Goal: Task Accomplishment & Management: Use online tool/utility

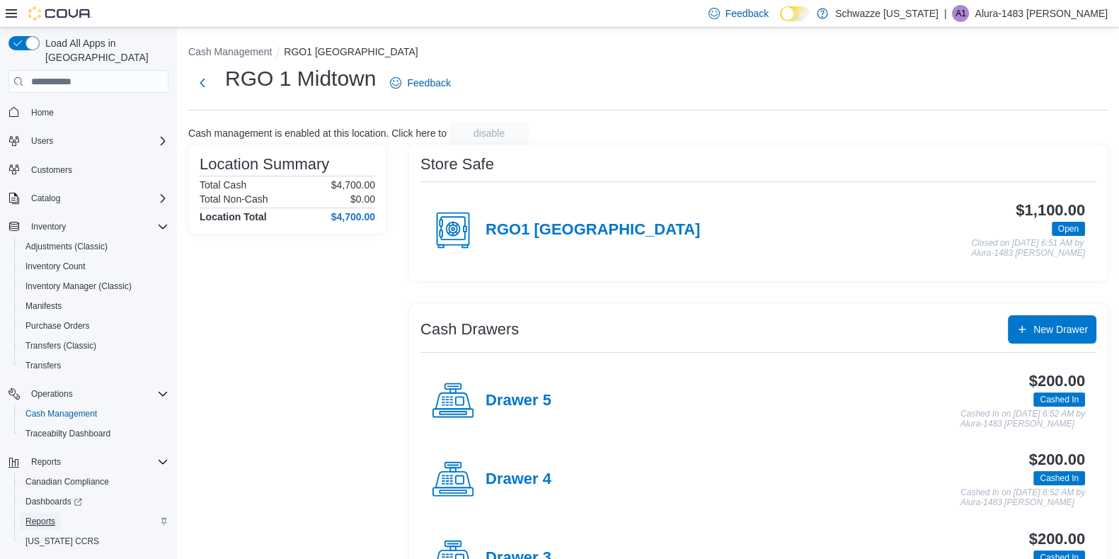
click at [41, 513] on span "Reports" at bounding box center [40, 521] width 30 height 17
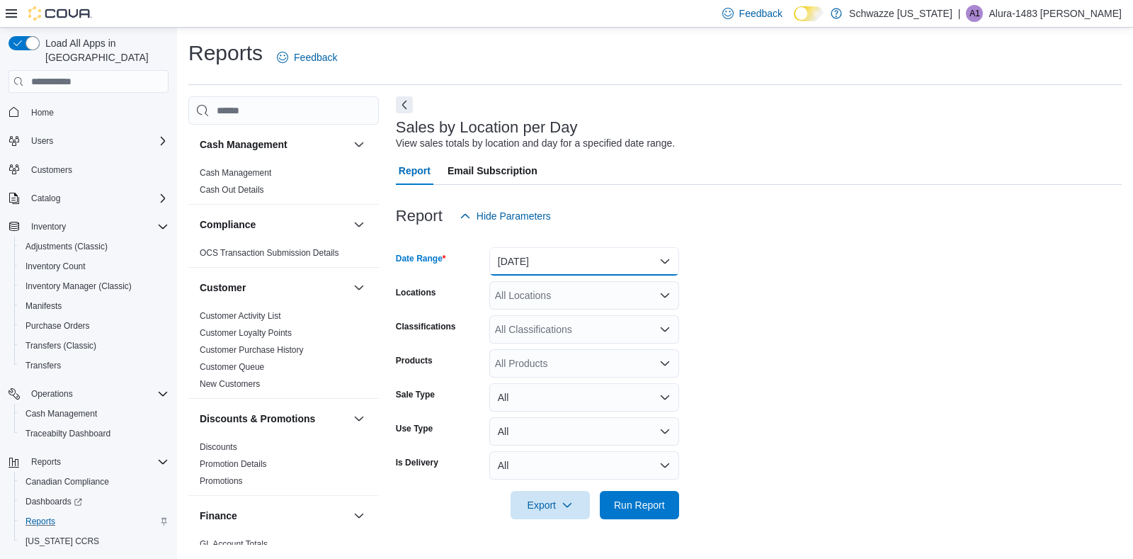
click at [546, 260] on button "[DATE]" at bounding box center [584, 261] width 190 height 28
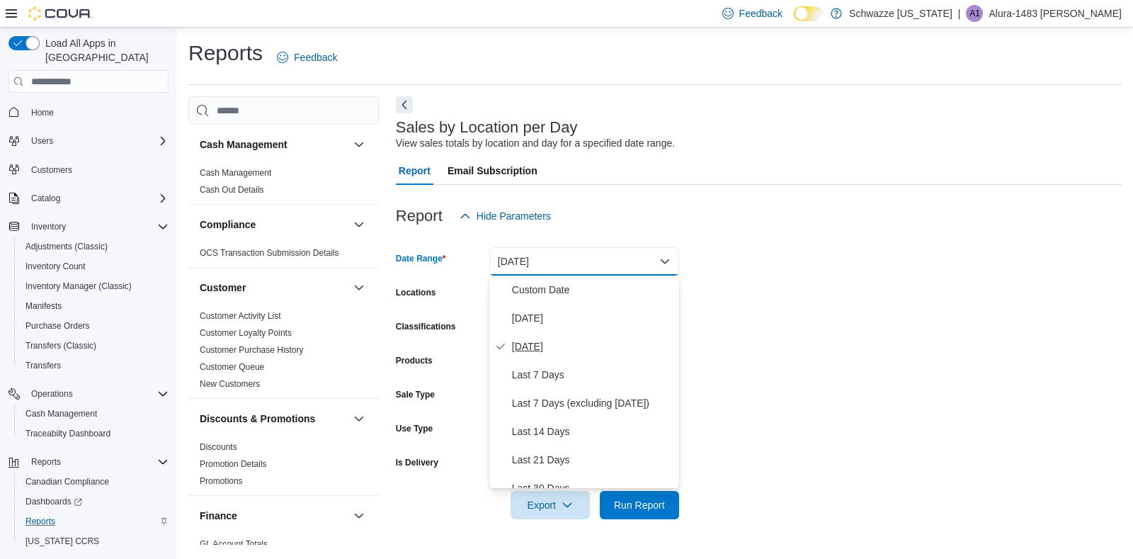
click at [547, 342] on span "[DATE]" at bounding box center [592, 346] width 161 height 17
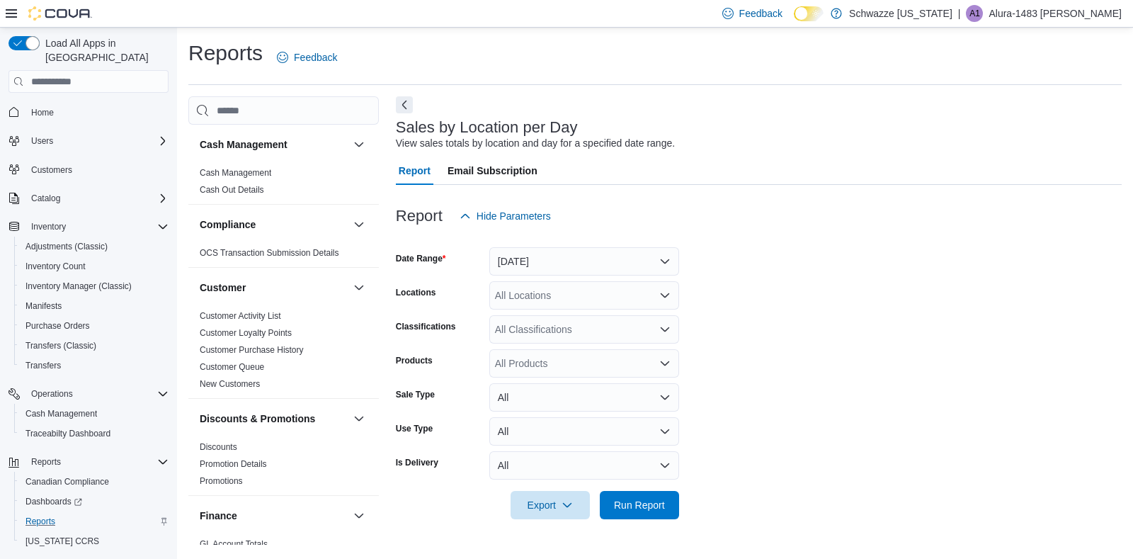
click at [554, 280] on form "Date Range [DATE] Locations All Locations Classifications All Classifications P…" at bounding box center [759, 374] width 726 height 289
click at [559, 295] on div "All Locations" at bounding box center [584, 295] width 190 height 28
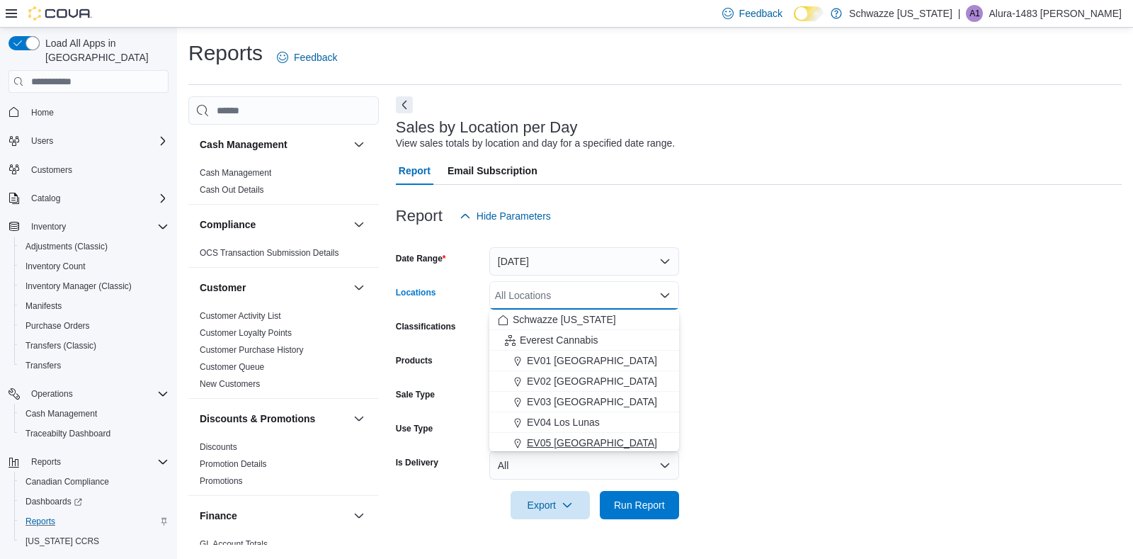
click at [557, 450] on button "EV05 [GEOGRAPHIC_DATA]" at bounding box center [584, 443] width 190 height 21
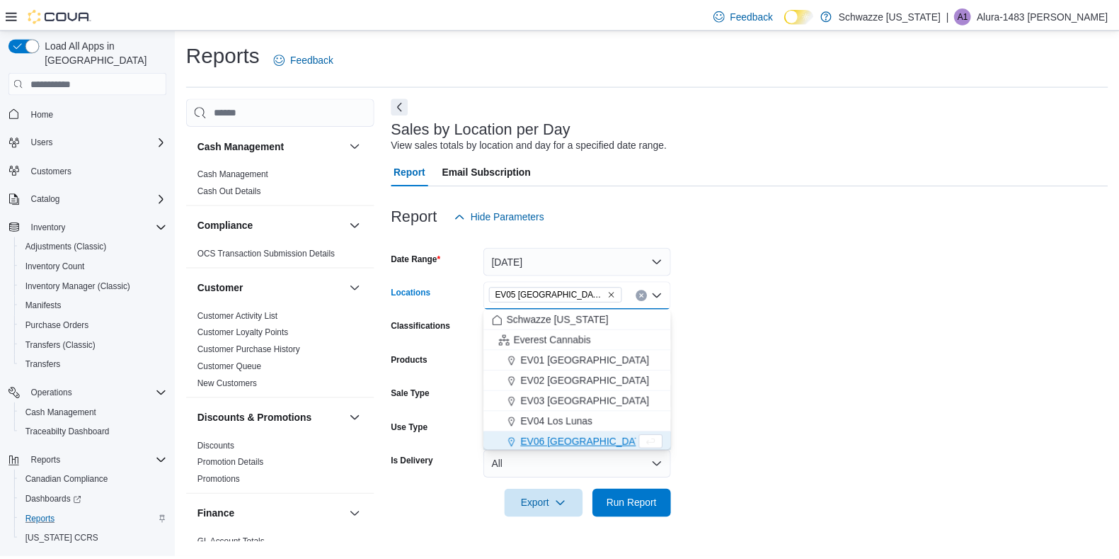
scroll to position [2, 0]
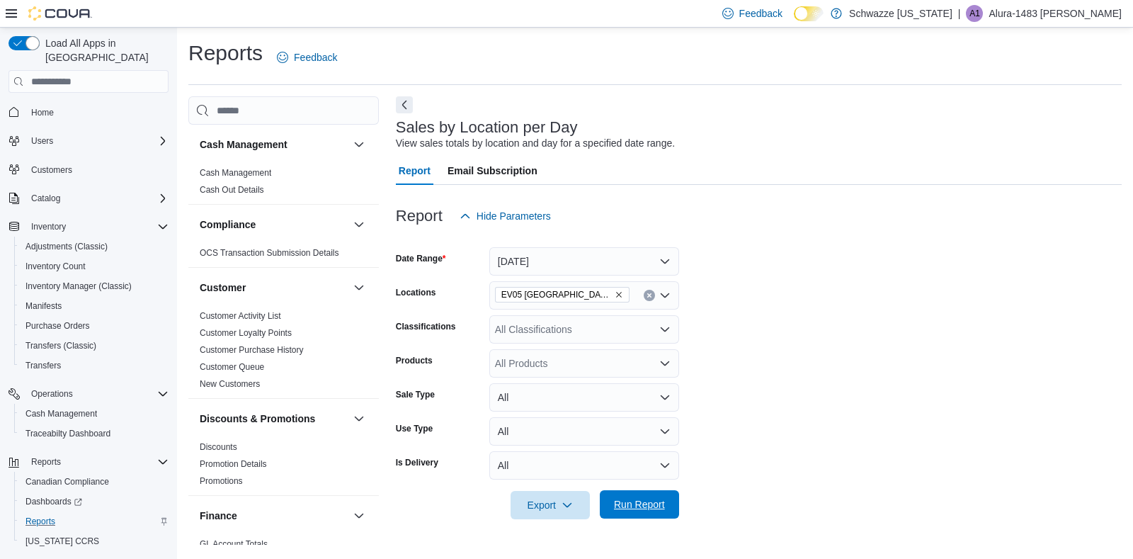
click at [634, 497] on span "Run Report" at bounding box center [639, 504] width 62 height 28
